Goal: Check status

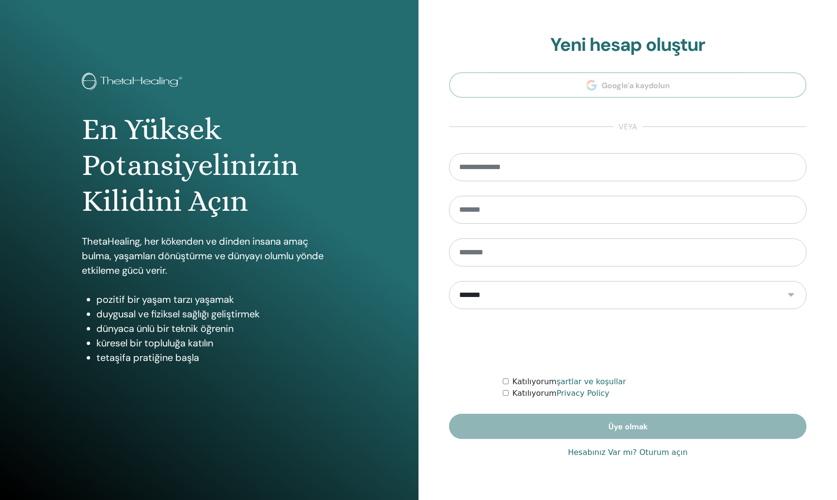
click at [607, 453] on link "Hesabınız Var mı? Oturum açın" at bounding box center [628, 453] width 120 height 12
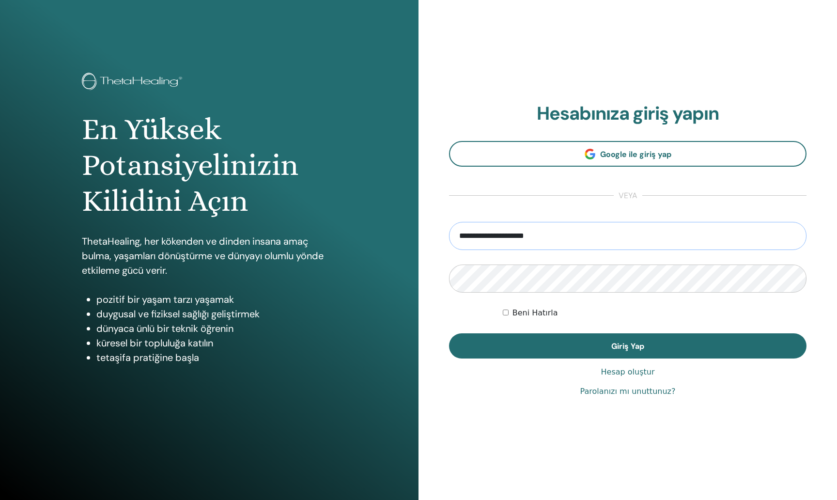
type input "**********"
click at [628, 346] on button "Giriş Yap" at bounding box center [628, 345] width 358 height 25
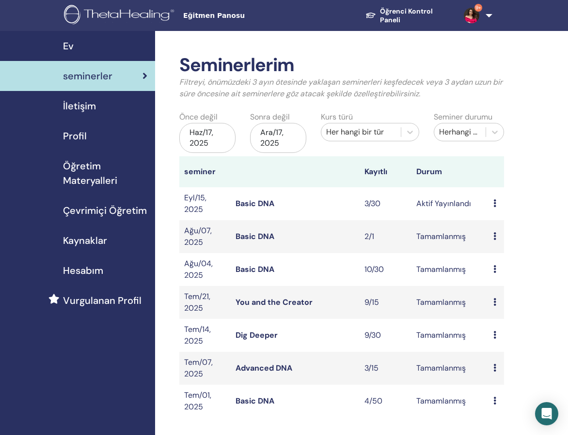
click at [248, 203] on link "Basic DNA" at bounding box center [254, 204] width 39 height 10
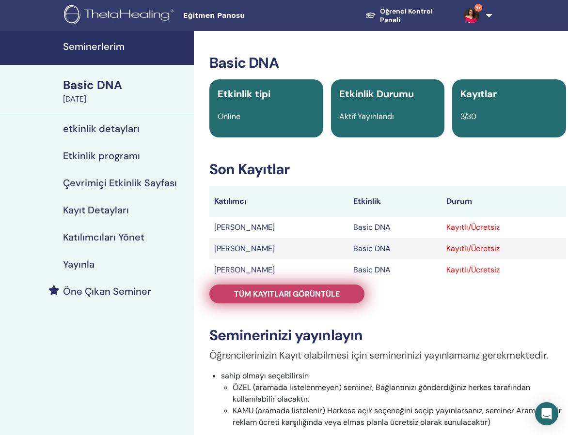
click at [322, 292] on span "Tüm kayıtları görüntüle" at bounding box center [287, 294] width 106 height 10
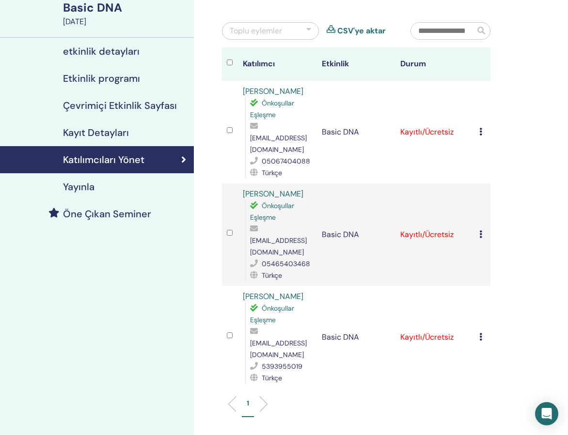
scroll to position [73, 0]
